Goal: Task Accomplishment & Management: Use online tool/utility

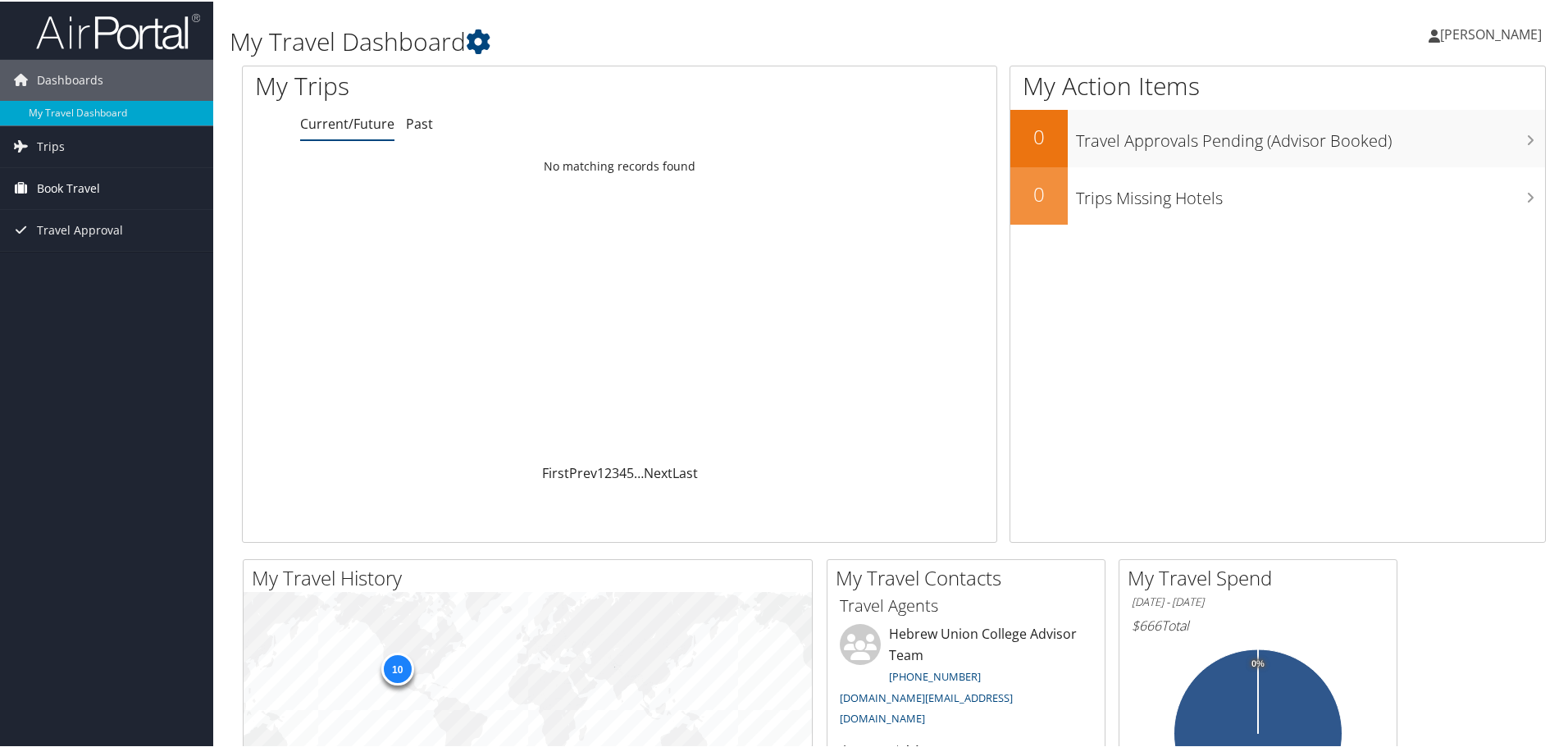
click at [42, 181] on span "Book Travel" at bounding box center [68, 187] width 63 height 41
click at [72, 215] on link "Agent Booking Request" at bounding box center [107, 220] width 214 height 25
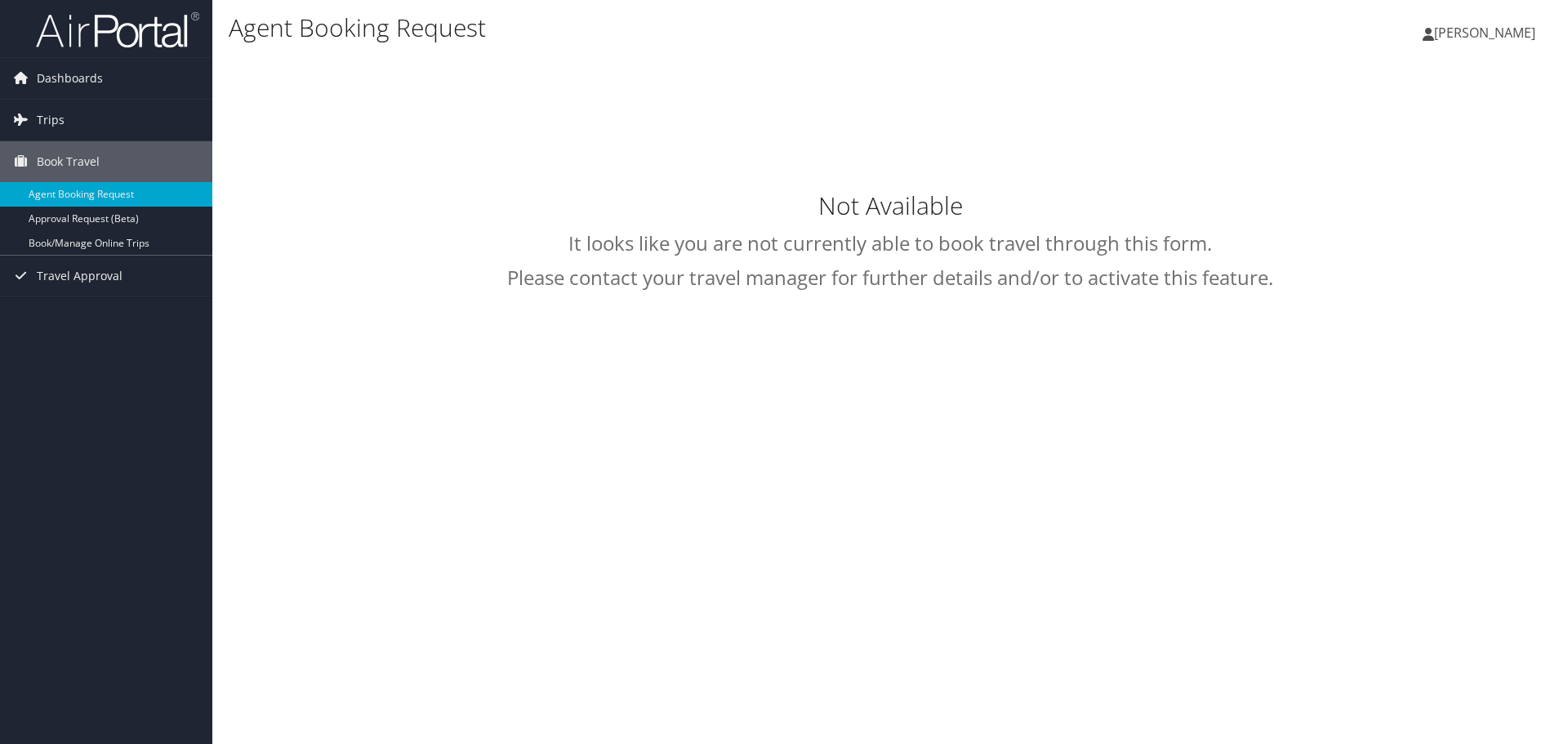
select select "university.travel@cbtravel.com"
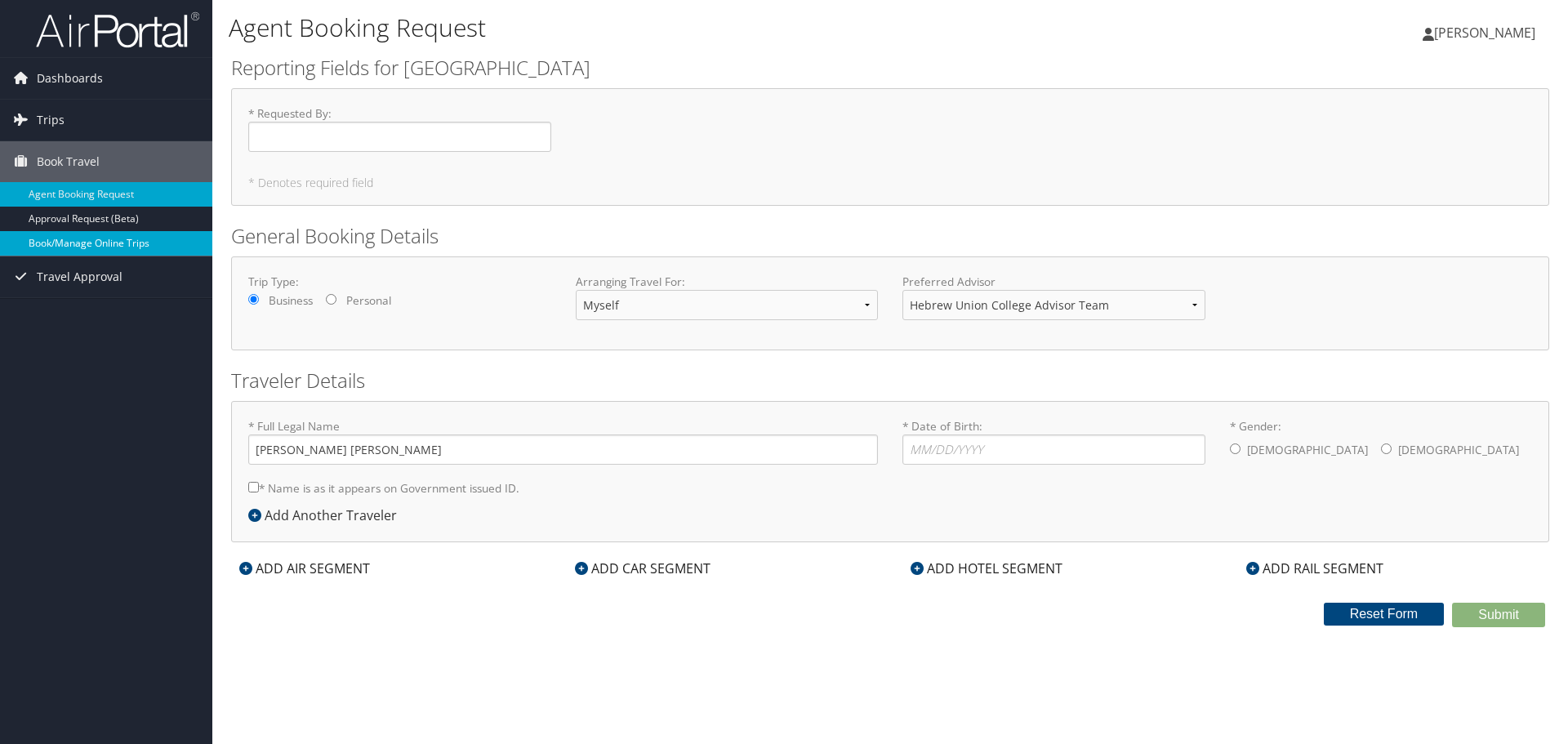
click at [81, 245] on link "Book/Manage Online Trips" at bounding box center [106, 243] width 213 height 25
